Goal: Check status: Check status

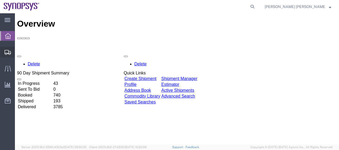
click at [0, 0] on span "Shipment Manager" at bounding box center [0, 0] width 0 height 0
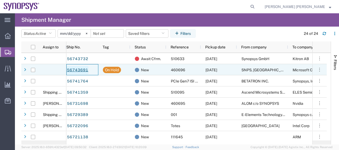
click at [70, 71] on link "56743691" at bounding box center [78, 70] width 22 height 9
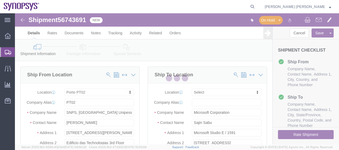
select select "63151"
select select
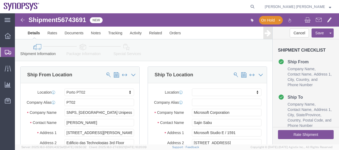
click icon
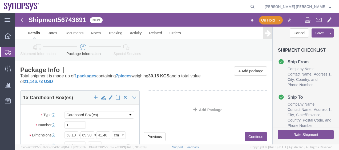
click div "Package Info Total shipment is made up of 1 packages containing 7 pieces weighi…"
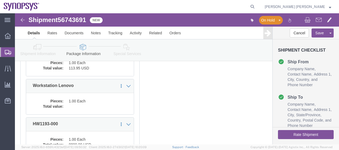
scroll to position [266, 0]
click dd
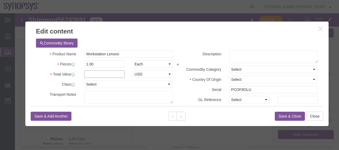
click input "text"
type input "235.04"
click label "Description"
click button "Save & Close"
